Goal: Information Seeking & Learning: Learn about a topic

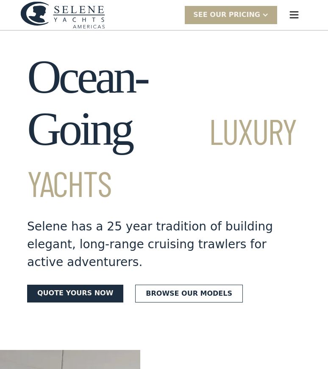
click at [150, 285] on link "Browse our models" at bounding box center [189, 294] width 108 height 18
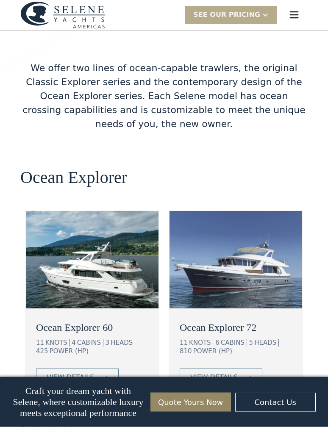
scroll to position [1397, 0]
click at [253, 369] on link "view details" at bounding box center [221, 378] width 83 height 18
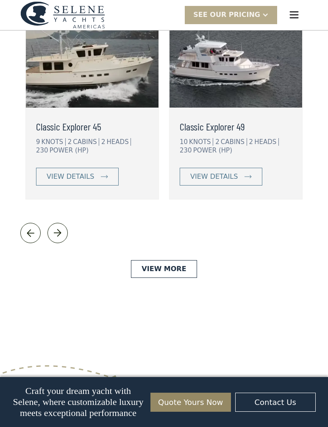
scroll to position [1944, 0]
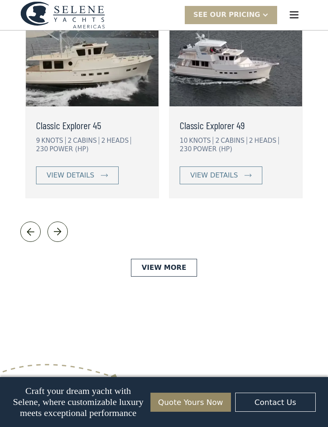
click at [159, 259] on link "View More" at bounding box center [164, 268] width 66 height 18
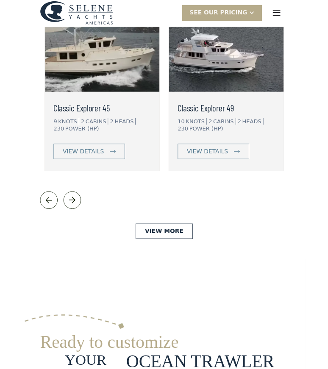
scroll to position [1968, 0]
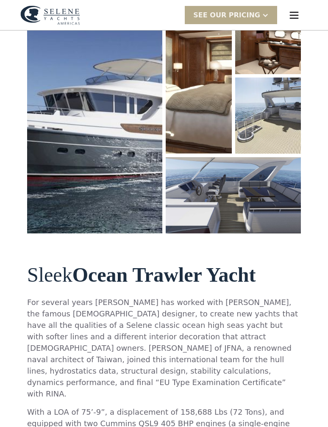
scroll to position [160, 0]
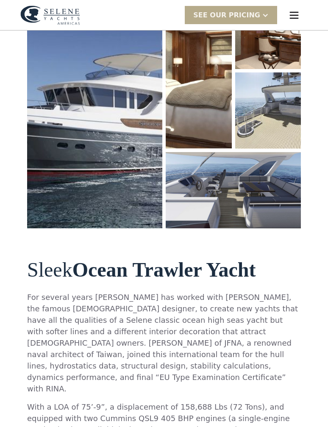
click at [90, 304] on p "For several years Howard Chen has worked with Guido de Groot, the famous Dutch …" at bounding box center [164, 343] width 274 height 103
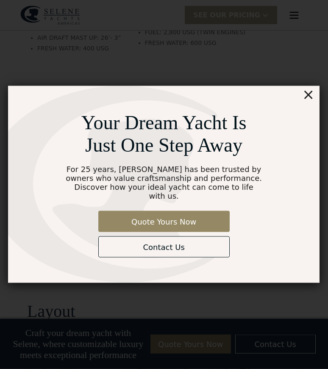
scroll to position [1271, 0]
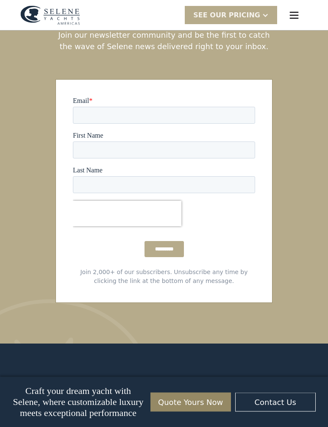
scroll to position [2834, 0]
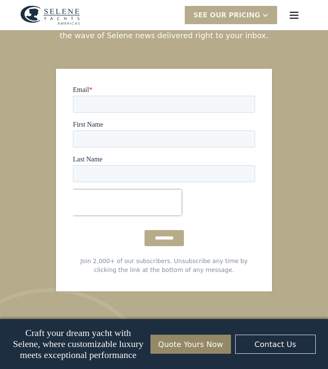
scroll to position [2812, 0]
